Goal: Task Accomplishment & Management: Use online tool/utility

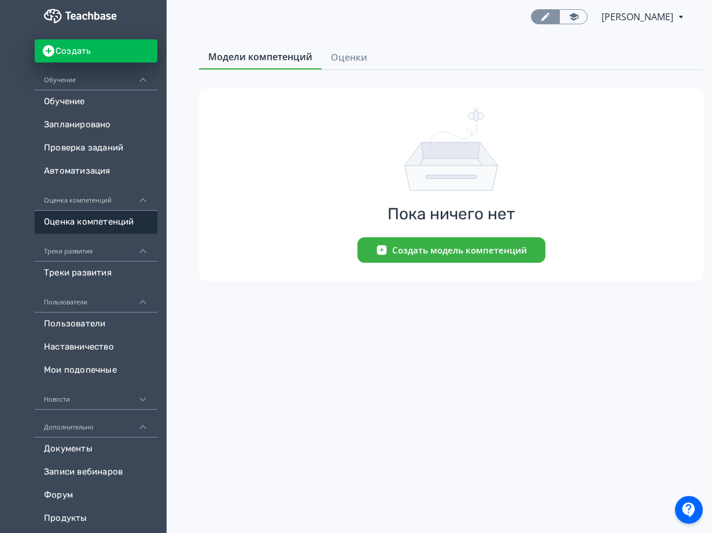
click at [365, 65] on link "Оценки" at bounding box center [348, 57] width 55 height 23
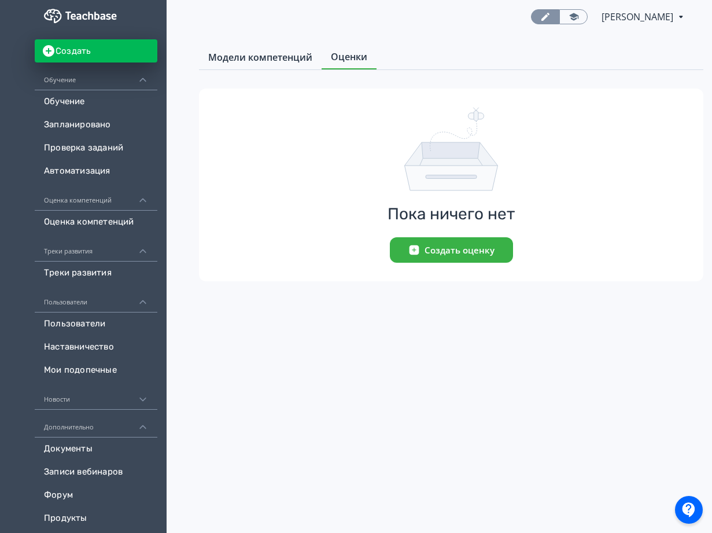
click at [270, 49] on link "Модели компетенций" at bounding box center [260, 57] width 123 height 23
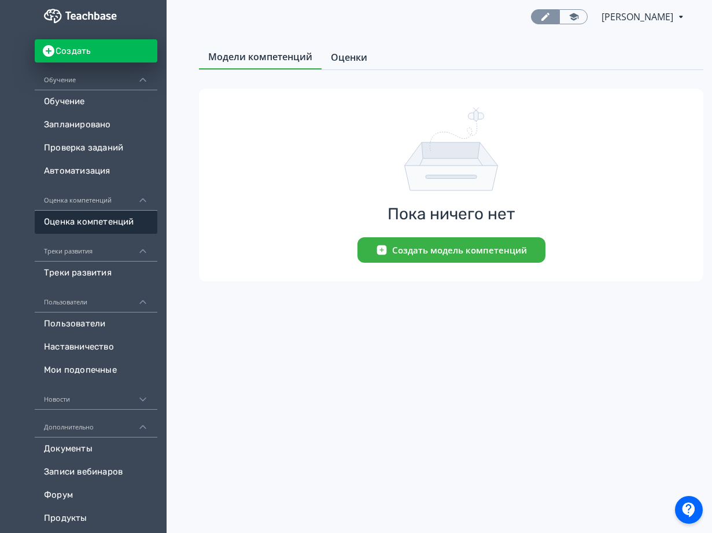
click at [346, 61] on span "Оценки" at bounding box center [349, 57] width 36 height 14
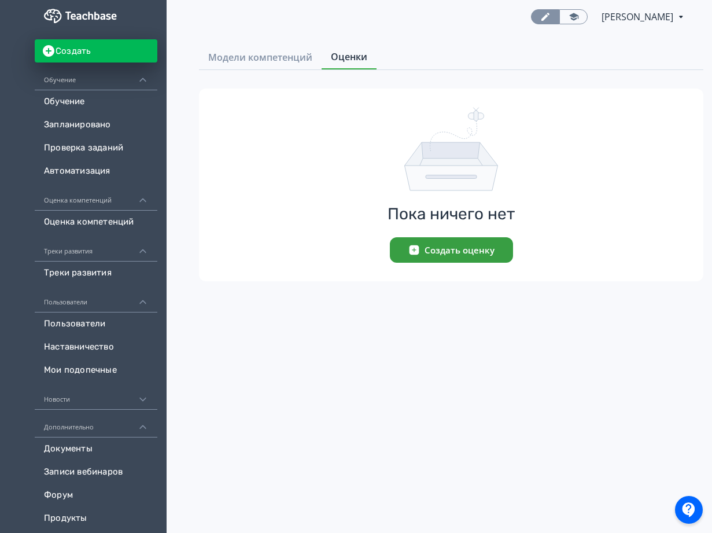
click at [413, 240] on button "Создать оценку" at bounding box center [451, 249] width 123 height 25
click at [441, 252] on button "Создать оценку" at bounding box center [451, 249] width 123 height 25
